Goal: Information Seeking & Learning: Learn about a topic

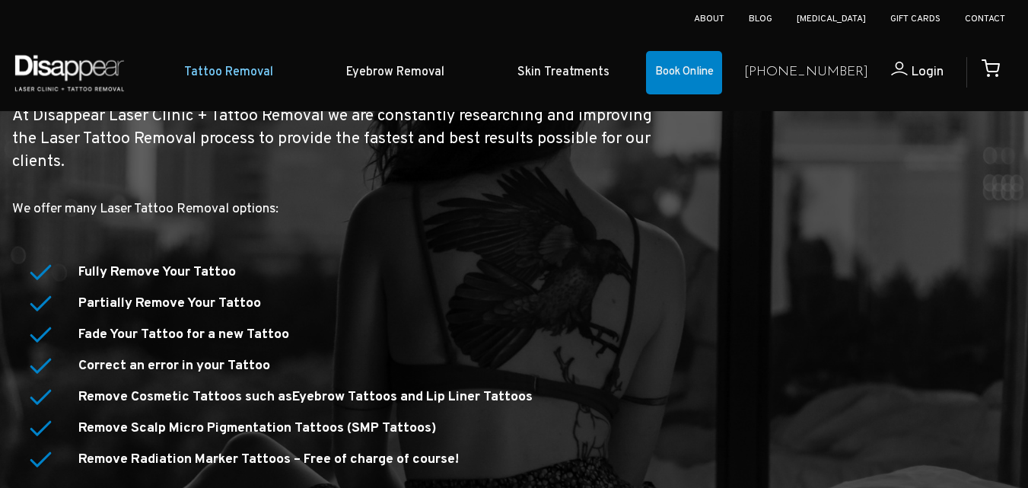
scroll to position [2243, 0]
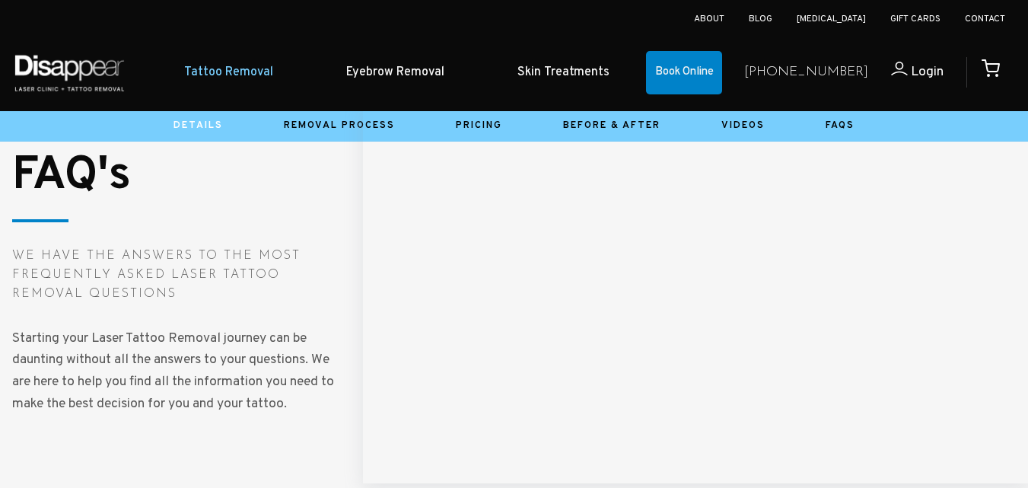
drag, startPoint x: 1032, startPoint y: 228, endPoint x: 620, endPoint y: 27, distance: 458.0
click at [620, 27] on div "About Blog [MEDICAL_DATA] Gift Cards Contact" at bounding box center [514, 17] width 1028 height 34
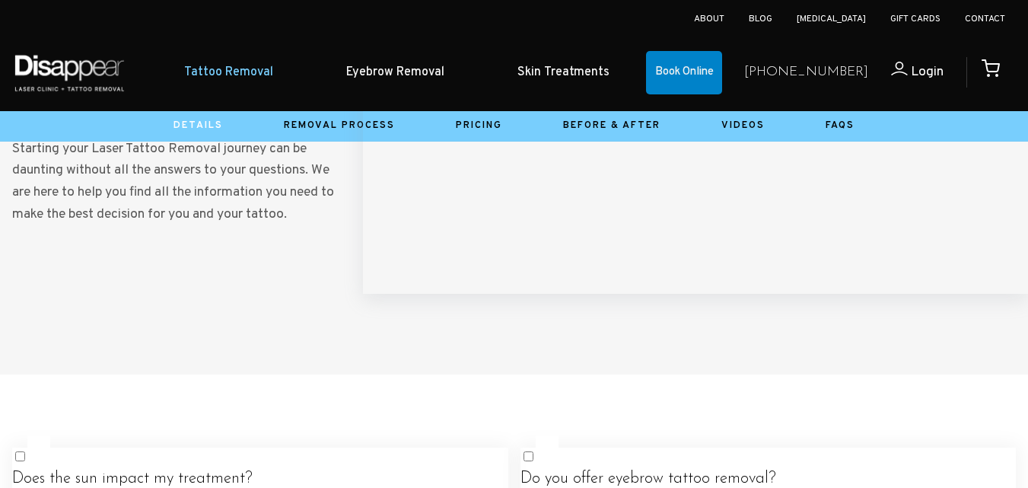
scroll to position [2691, 0]
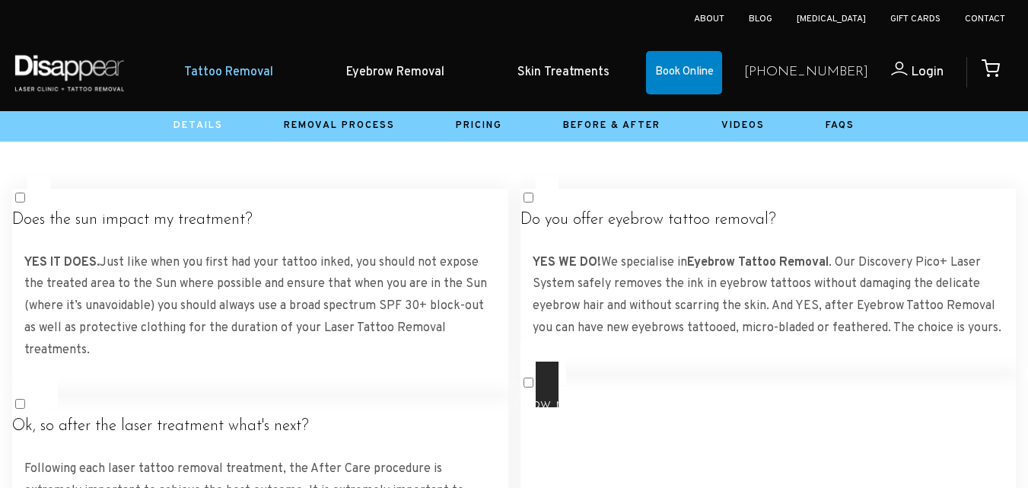
click at [778, 395] on h4 "How many treatments can I expect?" at bounding box center [768, 404] width 496 height 19
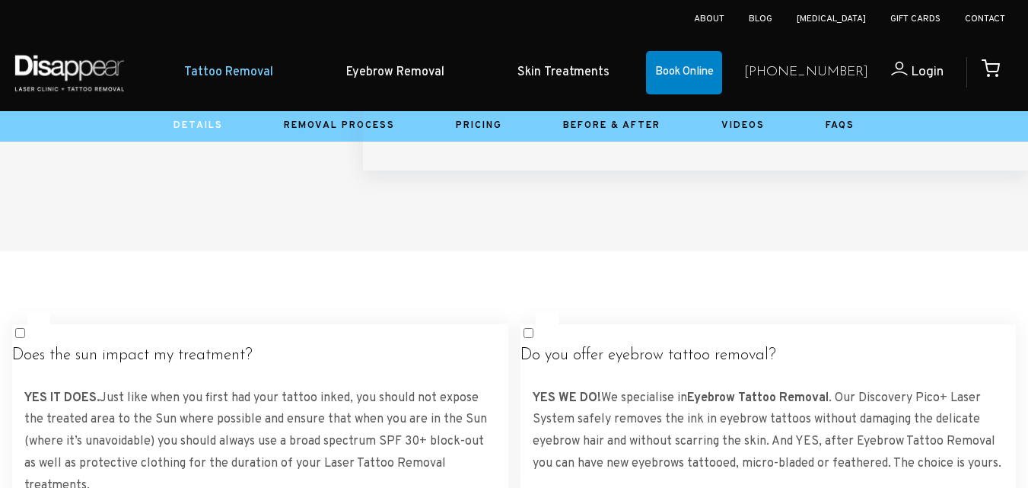
scroll to position [2629, 0]
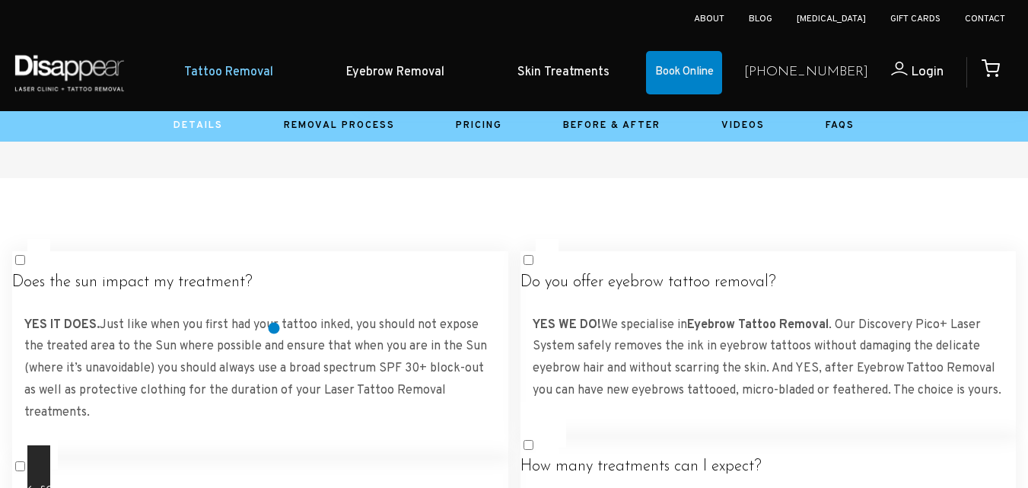
click at [278, 479] on h4 "Ok, so after the laser treatment what's next?" at bounding box center [260, 488] width 496 height 19
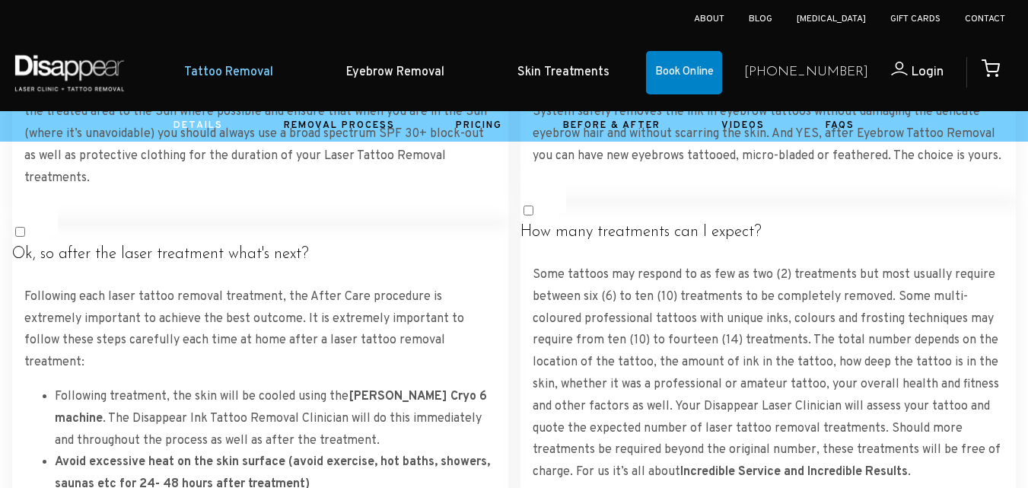
scroll to position [2873, 0]
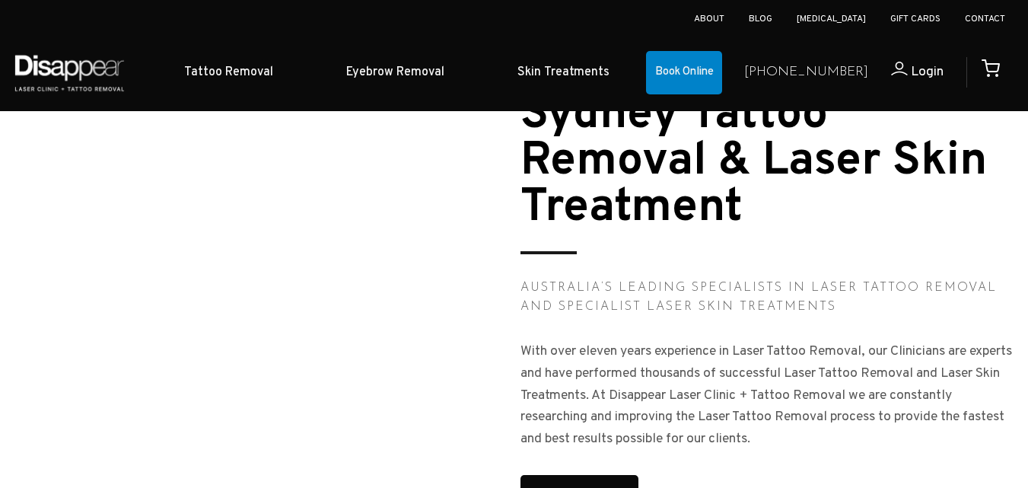
scroll to position [1603, 0]
